Goal: Navigation & Orientation: Find specific page/section

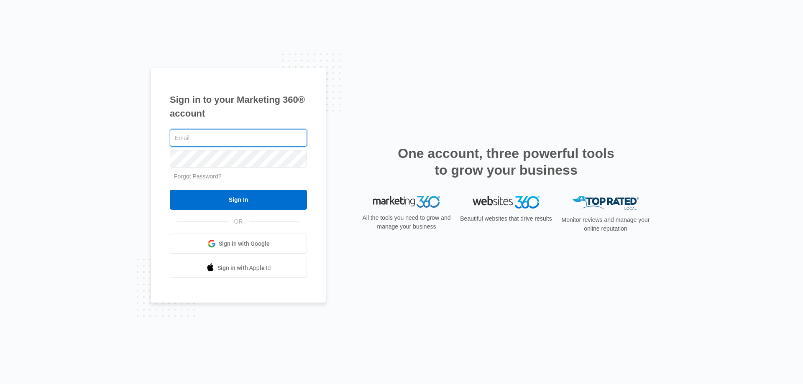
type input "[PERSON_NAME][EMAIL_ADDRESS][PERSON_NAME][DOMAIN_NAME]"
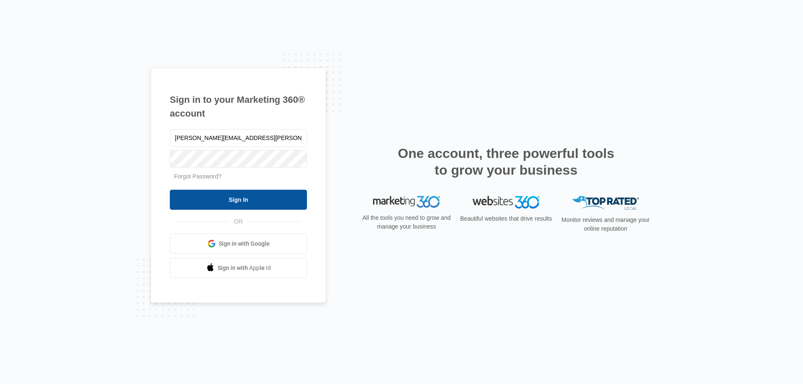
drag, startPoint x: 235, startPoint y: 198, endPoint x: 262, endPoint y: 207, distance: 29.1
click at [235, 198] on input "Sign In" at bounding box center [238, 200] width 137 height 20
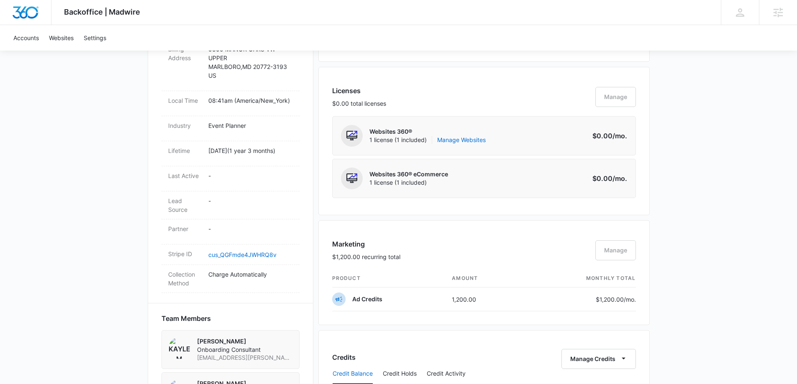
scroll to position [307, 0]
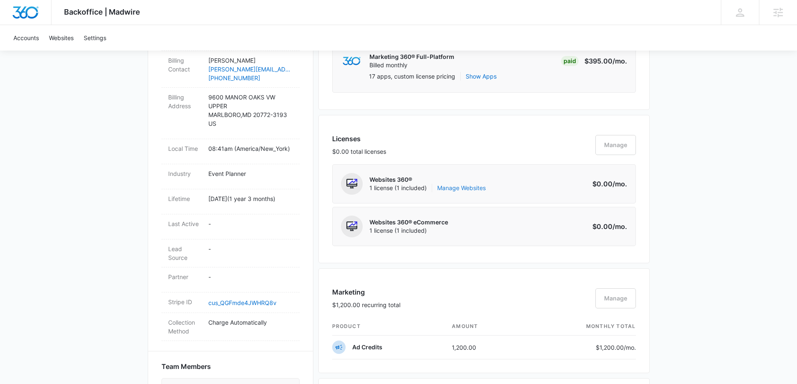
click at [476, 189] on link "Manage Websites" at bounding box center [461, 188] width 49 height 8
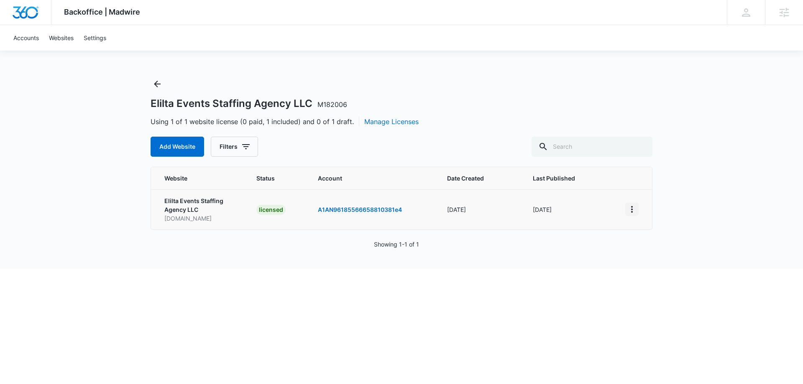
click at [633, 212] on icon "View More" at bounding box center [632, 210] width 10 height 10
click at [653, 257] on link "Visit Website" at bounding box center [653, 257] width 35 height 7
click at [627, 207] on icon "View More" at bounding box center [632, 210] width 10 height 10
click at [653, 244] on link "Edit Website" at bounding box center [653, 245] width 34 height 7
